Goal: Task Accomplishment & Management: Use online tool/utility

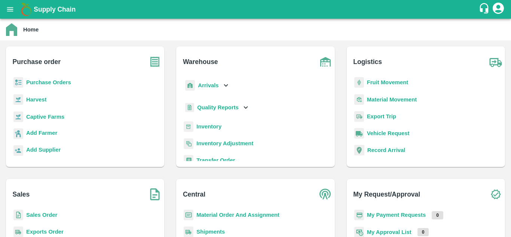
click at [46, 216] on b "Sales Order" at bounding box center [41, 215] width 31 height 6
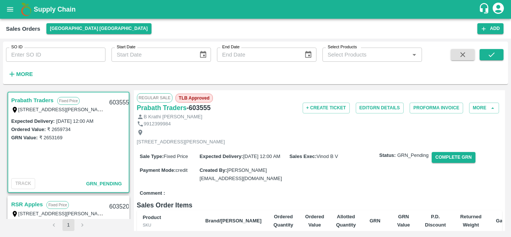
click at [131, 123] on div "Prabath Traders Fixed Price Plot No: 131,, Sadasiva heavens, Peddamberpet, Abdu…" at bounding box center [255, 160] width 499 height 141
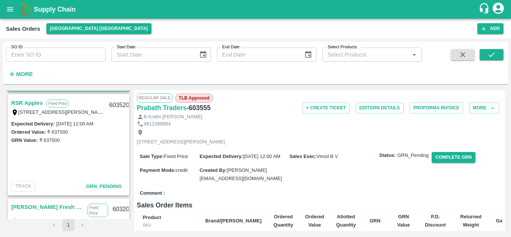
scroll to position [113, 0]
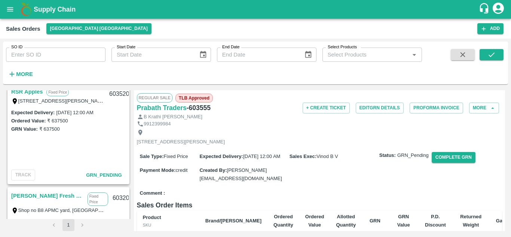
click at [97, 175] on span "GRN_Pending" at bounding box center [104, 175] width 36 height 6
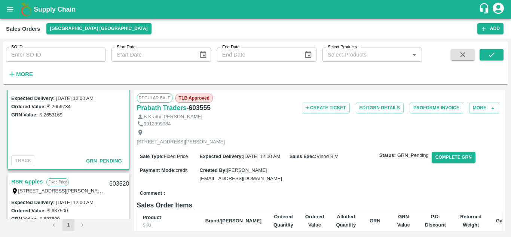
scroll to position [0, 0]
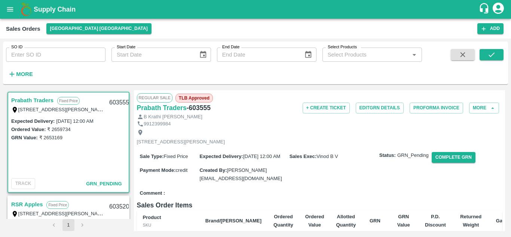
click at [25, 203] on link "RSR Apples" at bounding box center [26, 204] width 31 height 10
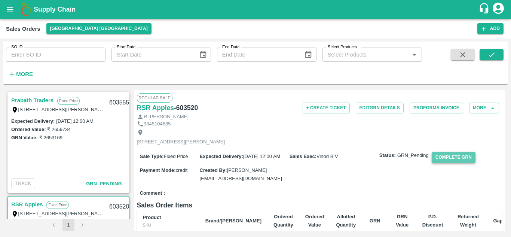
click at [450, 163] on button "Complete GRN" at bounding box center [454, 157] width 44 height 11
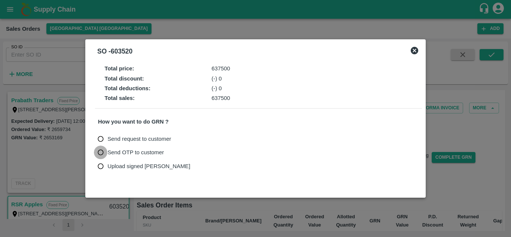
click at [100, 153] on input "Send OTP to customer" at bounding box center [101, 152] width 14 height 14
radio input "true"
click at [191, 151] on button "Send OTP" at bounding box center [185, 152] width 31 height 11
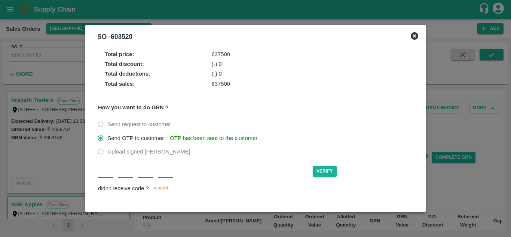
click at [107, 179] on div "Verify didn't receive code ? resend" at bounding box center [258, 179] width 321 height 29
type input "W"
type input "N"
type input "C"
type input "R"
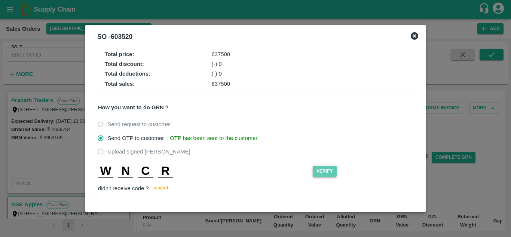
click at [326, 173] on button "Verify" at bounding box center [325, 171] width 24 height 11
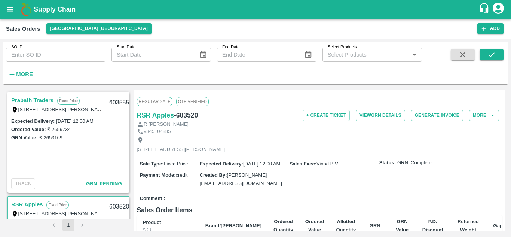
click at [129, 123] on div "Prabath Traders Fixed Price Plot No: 131,, Sadasiva heavens, Peddamberpet, Abdu…" at bounding box center [68, 154] width 125 height 129
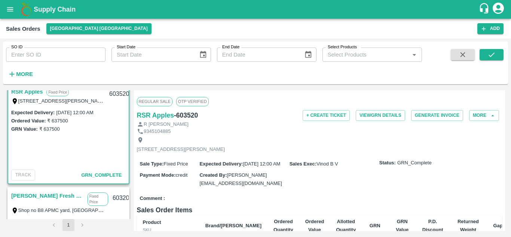
click at [18, 93] on link "RSR Apples" at bounding box center [26, 92] width 31 height 10
click at [22, 90] on link "RSR Apples" at bounding box center [26, 92] width 31 height 10
click at [94, 177] on span "GRN_Complete" at bounding box center [101, 175] width 40 height 6
click at [29, 90] on link "RSR Apples" at bounding box center [26, 92] width 31 height 10
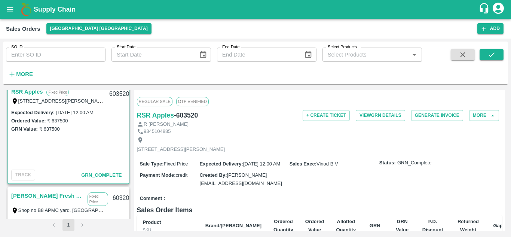
click at [59, 95] on p "Fixed Price" at bounding box center [57, 92] width 22 height 8
click at [119, 105] on div "RSR Apples Fixed Price T/F 68, Koyambedu Anna fruit market, Chennai , Chennai, …" at bounding box center [68, 96] width 120 height 24
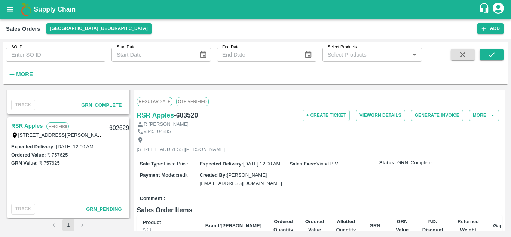
scroll to position [405, 0]
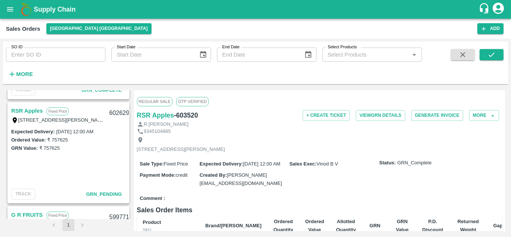
click at [30, 109] on link "RSR Apples" at bounding box center [26, 111] width 31 height 10
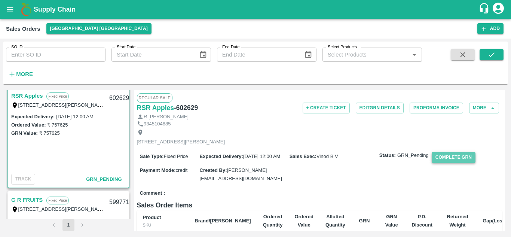
click at [461, 163] on button "Complete GRN" at bounding box center [454, 157] width 44 height 11
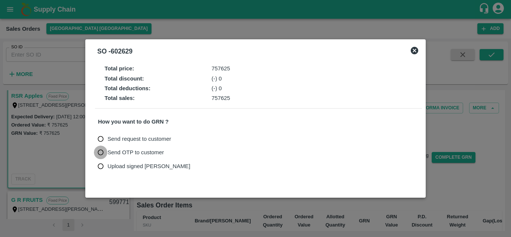
click at [100, 152] on input "Send OTP to customer" at bounding box center [101, 152] width 14 height 14
radio input "true"
click at [183, 152] on button "Send OTP" at bounding box center [185, 152] width 31 height 11
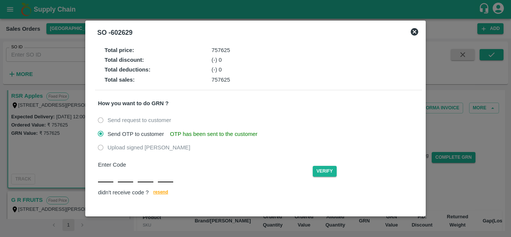
click at [101, 178] on div "Enter Code Verify didn't receive code ? resend" at bounding box center [258, 178] width 321 height 37
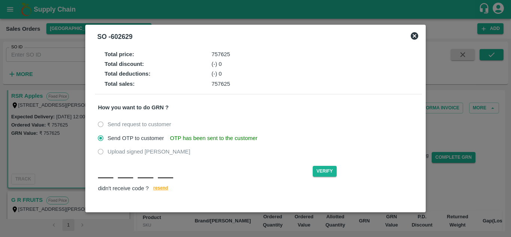
type input "O"
type input "N"
type input "G"
type input "J"
click at [322, 172] on button "Verify" at bounding box center [325, 171] width 24 height 11
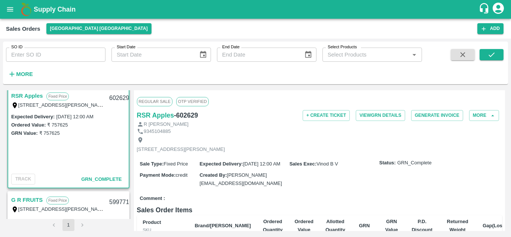
click at [131, 172] on div "Prabath Traders Fixed Price Plot No: 131,, Sadasiva heavens, Peddamberpet, Abdu…" at bounding box center [255, 160] width 499 height 141
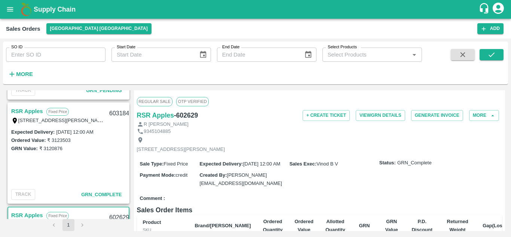
scroll to position [308, 0]
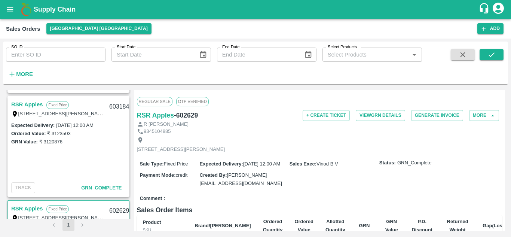
click at [30, 104] on link "RSR Apples" at bounding box center [26, 104] width 31 height 10
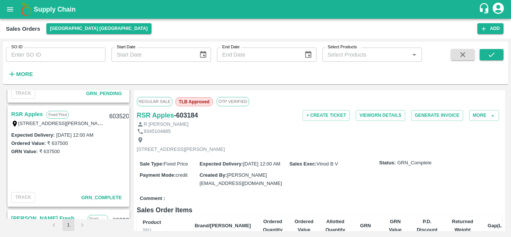
scroll to position [90, 0]
click at [22, 113] on link "RSR Apples" at bounding box center [26, 115] width 31 height 10
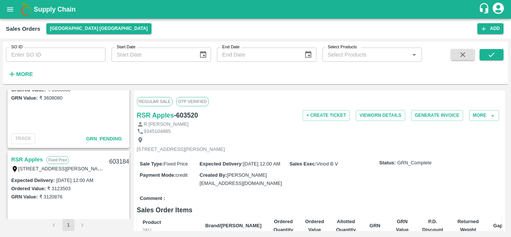
scroll to position [269, 0]
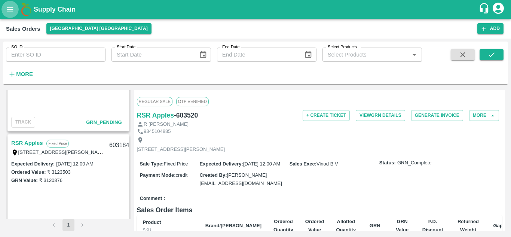
click at [9, 8] on icon "open drawer" at bounding box center [10, 9] width 8 height 8
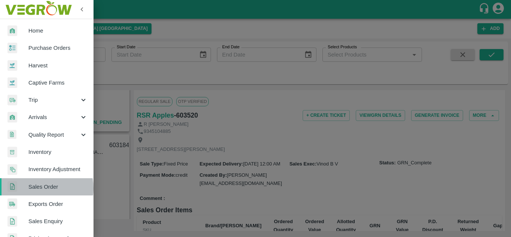
click at [40, 188] on span "Sales Order" at bounding box center [57, 187] width 59 height 8
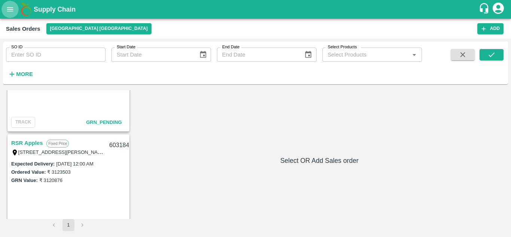
click at [10, 4] on button "open drawer" at bounding box center [9, 9] width 17 height 17
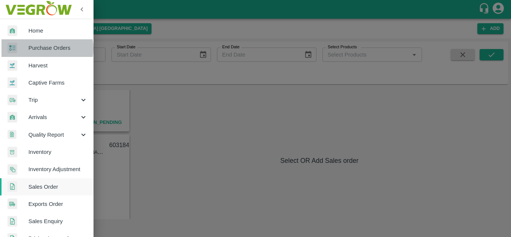
click at [43, 49] on span "Purchase Orders" at bounding box center [57, 48] width 59 height 8
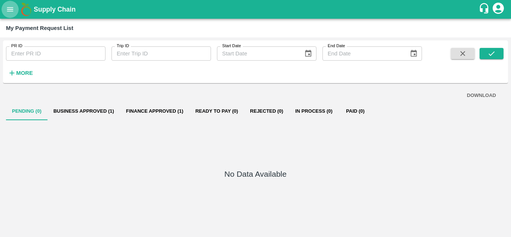
click at [9, 12] on icon "open drawer" at bounding box center [10, 9] width 8 height 8
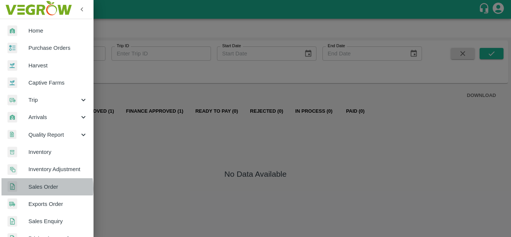
click at [39, 188] on span "Sales Order" at bounding box center [57, 187] width 59 height 8
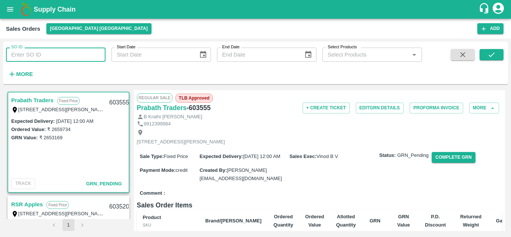
click at [31, 56] on input "SO ID" at bounding box center [55, 54] width 99 height 14
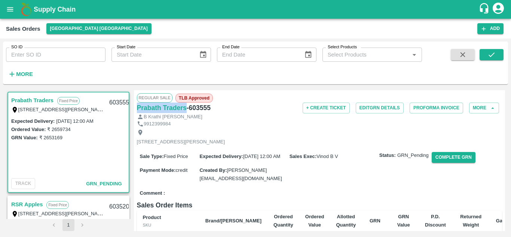
drag, startPoint x: 136, startPoint y: 104, endPoint x: 186, endPoint y: 109, distance: 50.3
click at [186, 109] on div "Regular Sale TLB Approved Prabath Traders - 603555 + Create Ticket Edit GRN Det…" at bounding box center [319, 160] width 371 height 141
copy h6 "Prabath Traders"
click at [187, 109] on h6 "- 603555" at bounding box center [199, 107] width 24 height 10
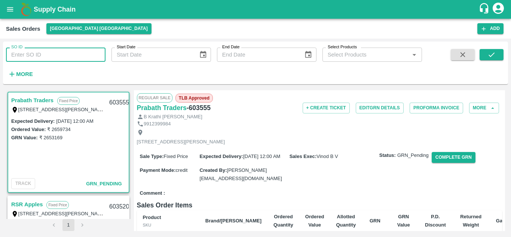
click at [70, 53] on input "SO ID" at bounding box center [55, 54] width 99 height 14
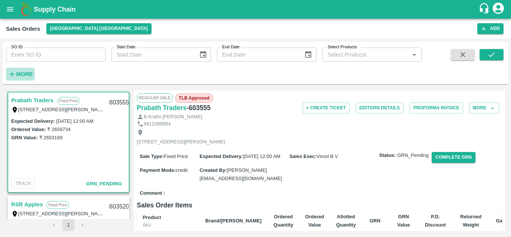
click at [25, 74] on strong "More" at bounding box center [24, 74] width 17 height 6
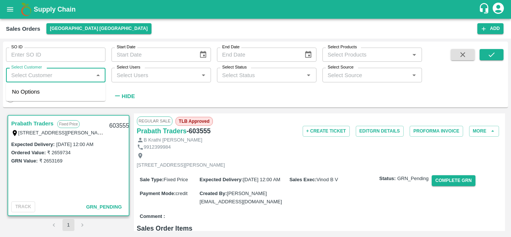
click at [47, 79] on input "Select Customer" at bounding box center [49, 75] width 83 height 10
paste input "Prabath Traders"
type input "Prabath Traders"
click at [56, 76] on input "Select Customer" at bounding box center [49, 75] width 83 height 10
click at [23, 98] on input "checkbox" at bounding box center [19, 95] width 15 height 15
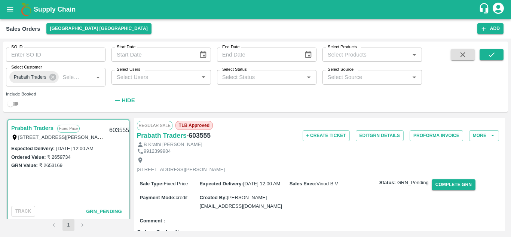
click at [13, 105] on input "checkbox" at bounding box center [10, 103] width 27 height 9
checkbox input "true"
click at [492, 59] on icon "submit" at bounding box center [491, 54] width 8 height 8
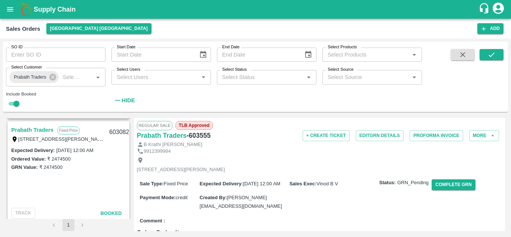
scroll to position [206, 0]
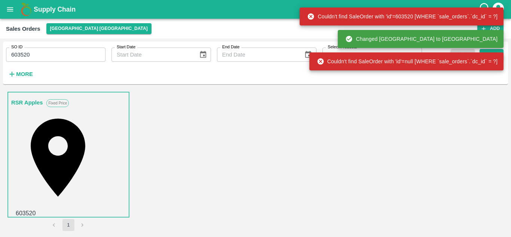
scroll to position [185, 0]
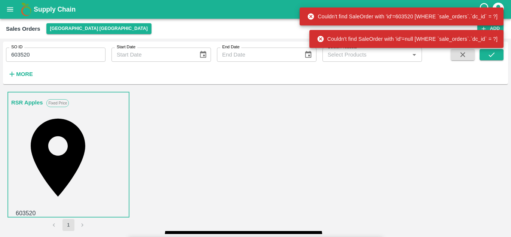
click at [338, 41] on div "Couldn't find SaleOrder with 'id'=null [WHERE `sale_orders`.`dc_id` = ?]" at bounding box center [407, 38] width 181 height 13
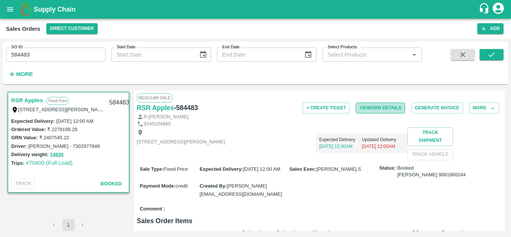
click at [387, 105] on button "View GRN Details" at bounding box center [380, 107] width 49 height 11
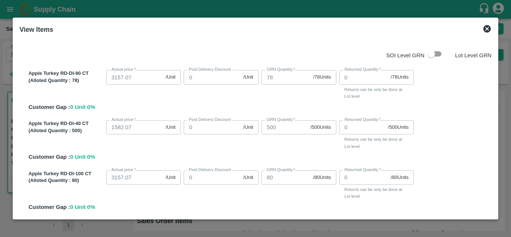
click at [485, 28] on icon at bounding box center [486, 28] width 7 height 7
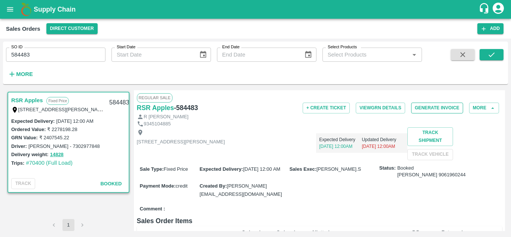
click at [419, 106] on button "Generate Invoice" at bounding box center [437, 107] width 52 height 11
